Goal: Find specific page/section: Find specific page/section

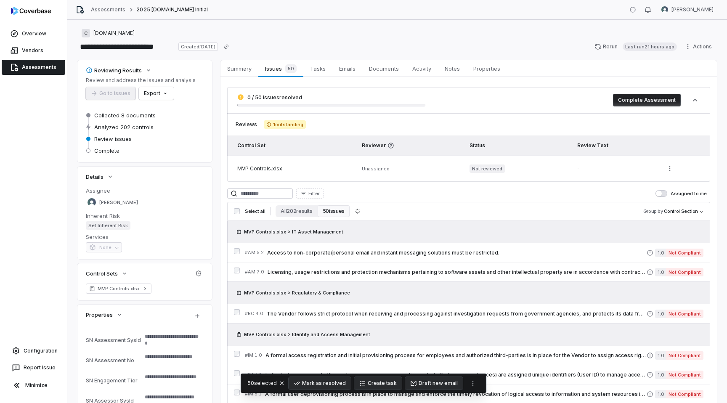
click at [30, 67] on span "Assessments" at bounding box center [39, 67] width 34 height 7
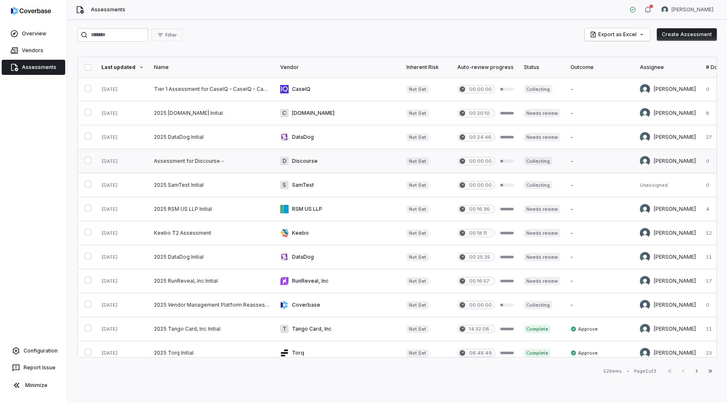
click at [362, 164] on link at bounding box center [338, 161] width 126 height 24
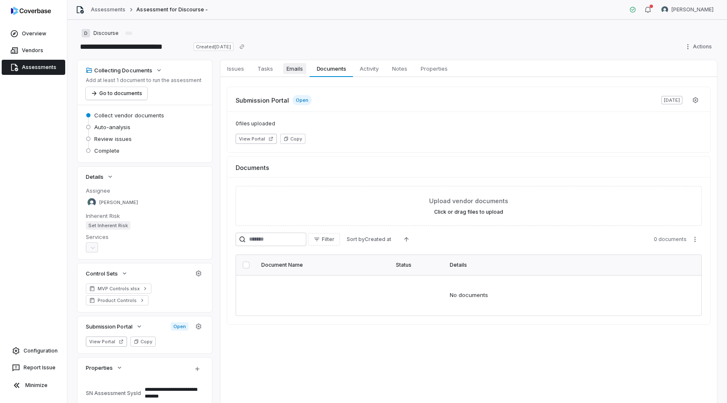
click at [301, 74] on link "Emails Emails" at bounding box center [295, 68] width 30 height 17
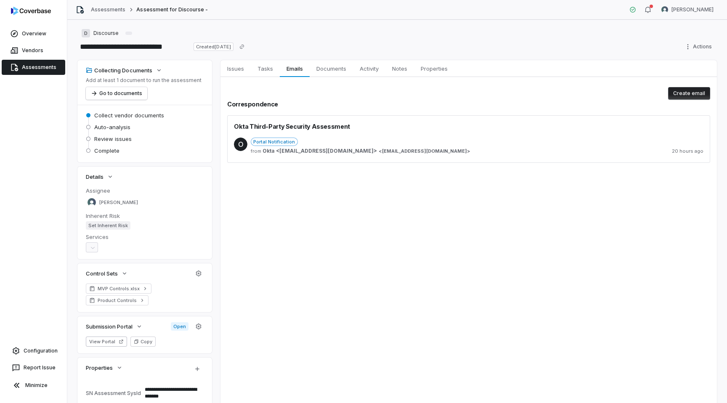
click at [287, 140] on span "Portal Notification" at bounding box center [274, 142] width 47 height 8
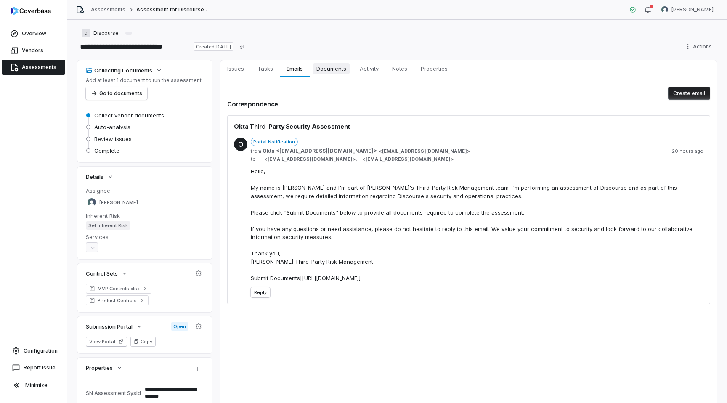
click at [333, 69] on span "Documents" at bounding box center [331, 68] width 37 height 11
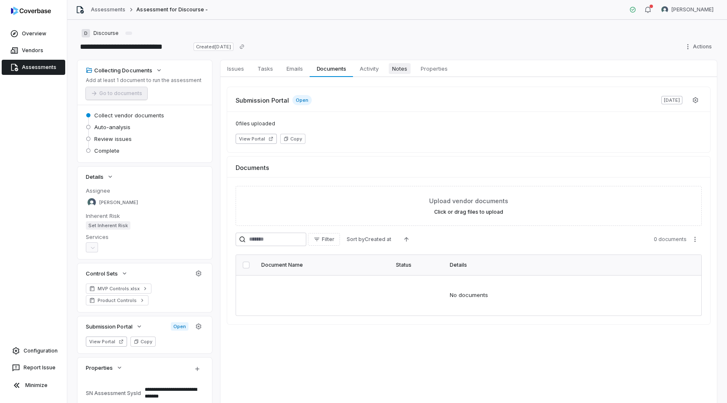
click at [406, 67] on span "Notes" at bounding box center [400, 68] width 22 height 11
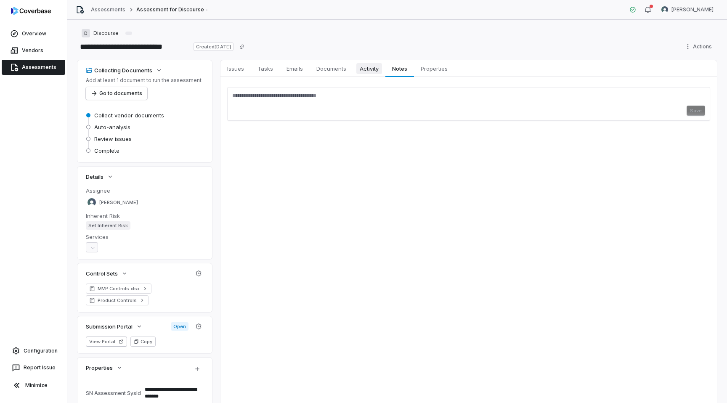
click at [371, 68] on span "Activity" at bounding box center [369, 68] width 26 height 11
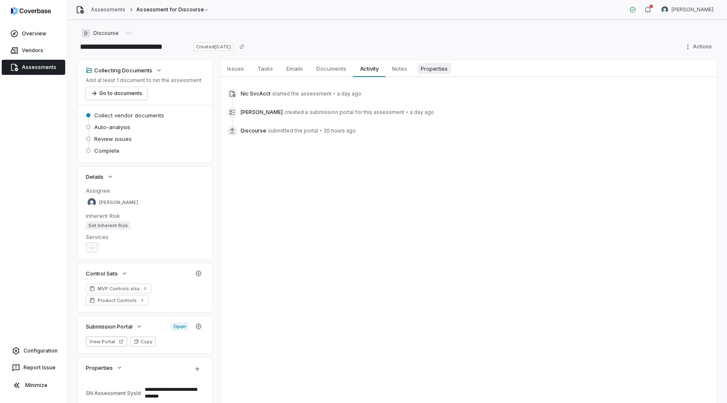
click at [428, 74] on link "Properties Properties" at bounding box center [434, 68] width 40 height 17
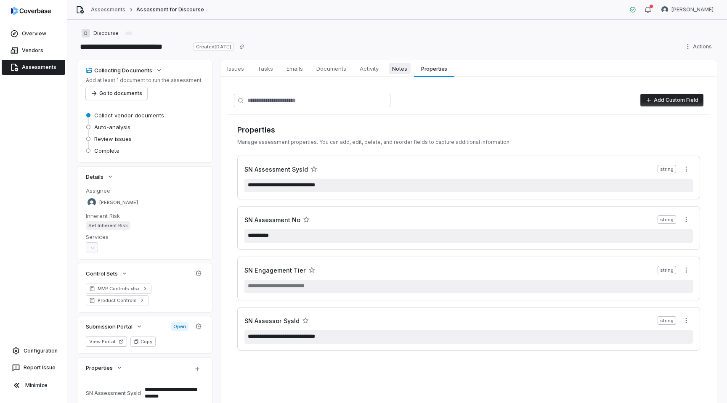
click at [403, 70] on span "Notes" at bounding box center [400, 68] width 22 height 11
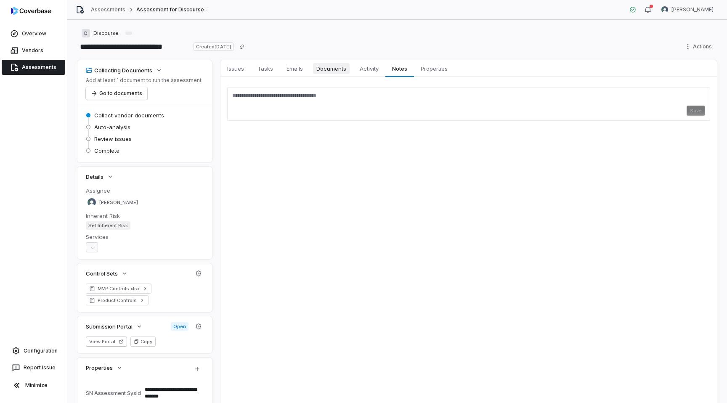
click at [333, 74] on link "Documents Documents" at bounding box center [330, 68] width 43 height 17
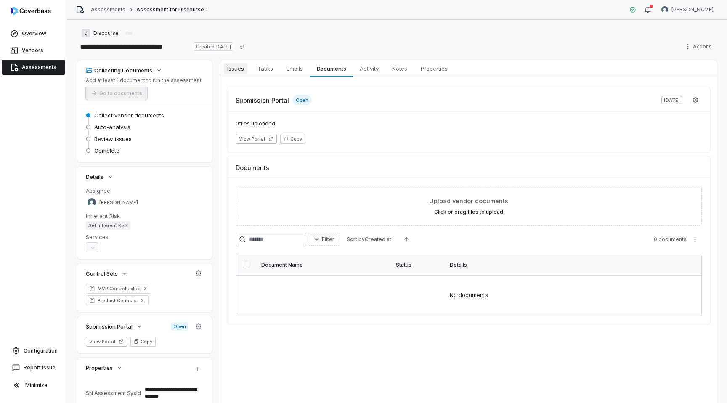
click at [246, 71] on span "Issues" at bounding box center [236, 68] width 24 height 11
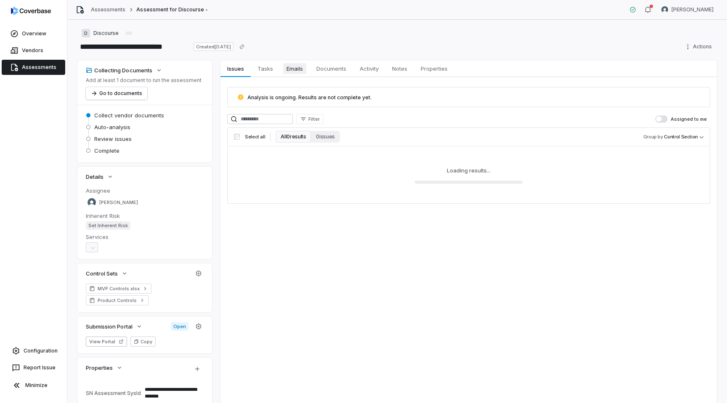
click at [292, 71] on span "Emails" at bounding box center [294, 68] width 23 height 11
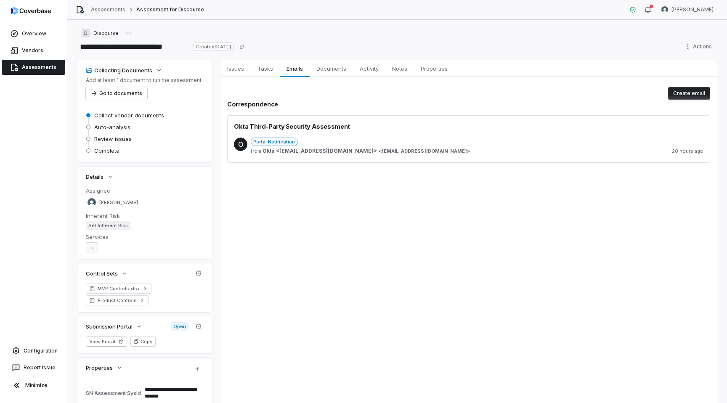
click at [347, 139] on div "Portal Notification" at bounding box center [477, 142] width 452 height 8
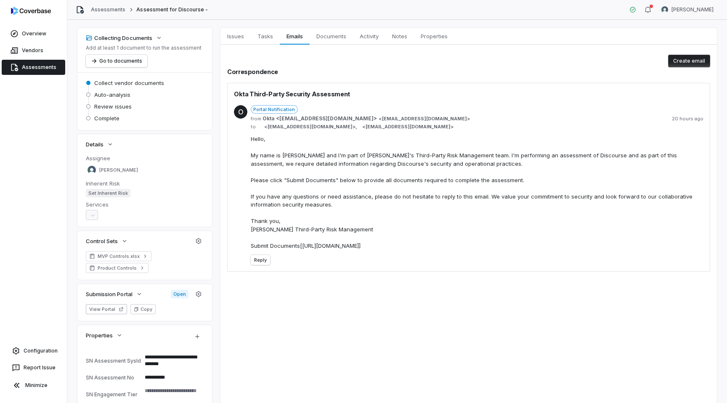
scroll to position [42, 0]
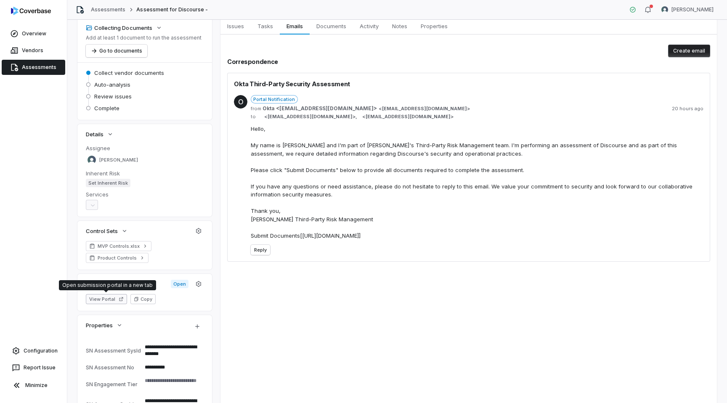
click at [101, 294] on button "View Portal" at bounding box center [106, 299] width 41 height 10
type textarea "*"
click at [34, 67] on span "Assessments" at bounding box center [39, 67] width 34 height 7
